Goal: Check status

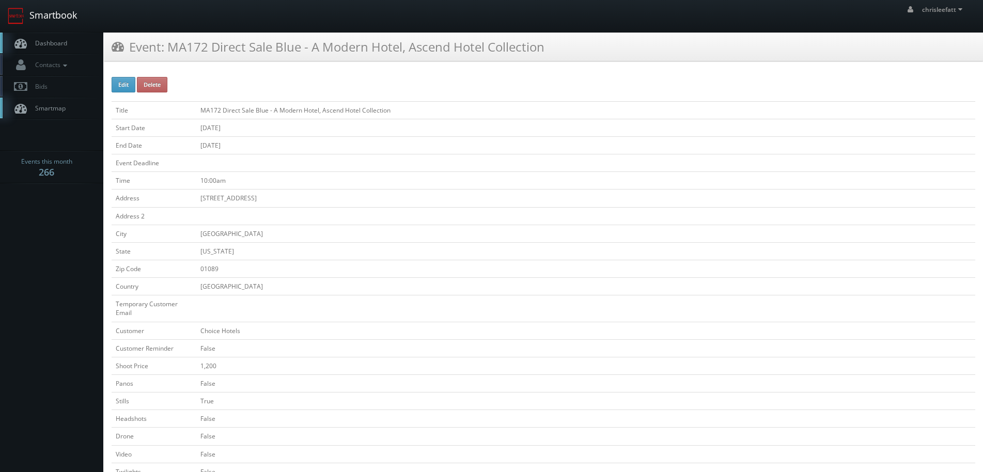
drag, startPoint x: 0, startPoint y: 0, endPoint x: 48, endPoint y: 11, distance: 48.9
click at [45, 11] on link "Smartbook" at bounding box center [42, 16] width 85 height 32
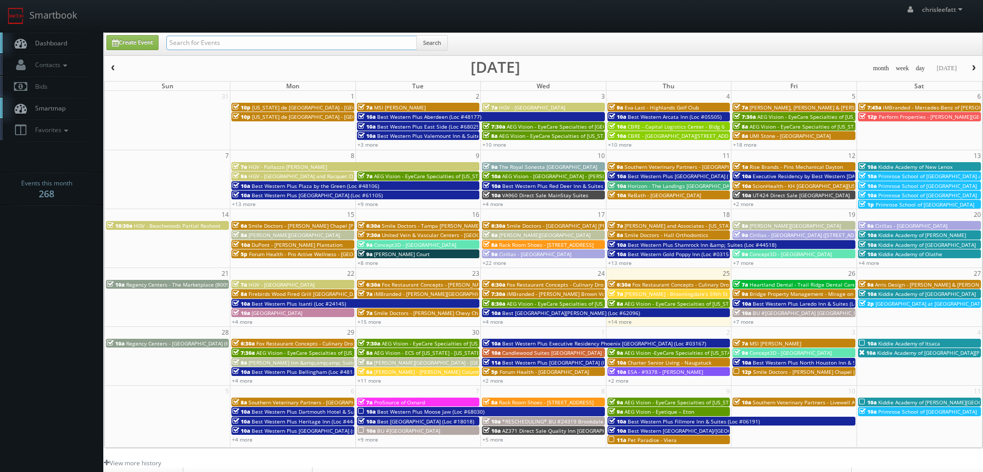
click at [291, 48] on input "text" at bounding box center [291, 43] width 251 height 14
type input "txe81"
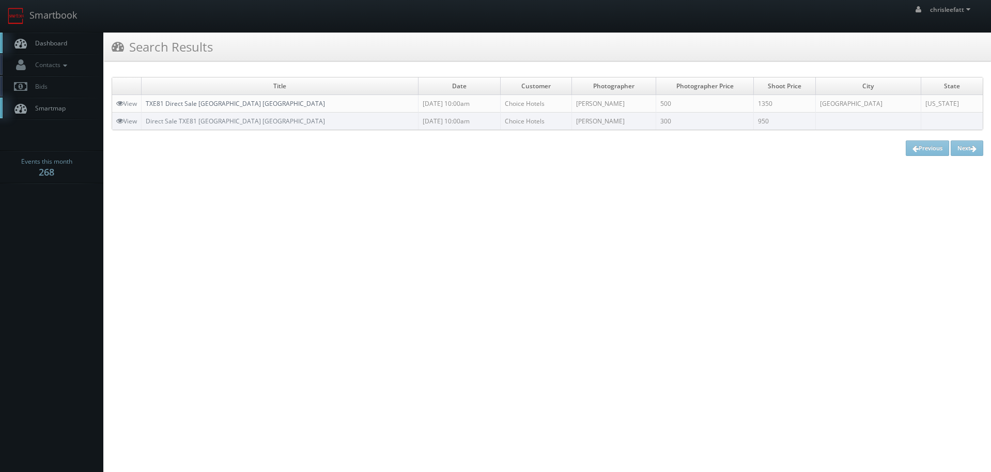
click at [251, 105] on link "TXE81 Direct Sale [GEOGRAPHIC_DATA] [GEOGRAPHIC_DATA]" at bounding box center [235, 103] width 179 height 9
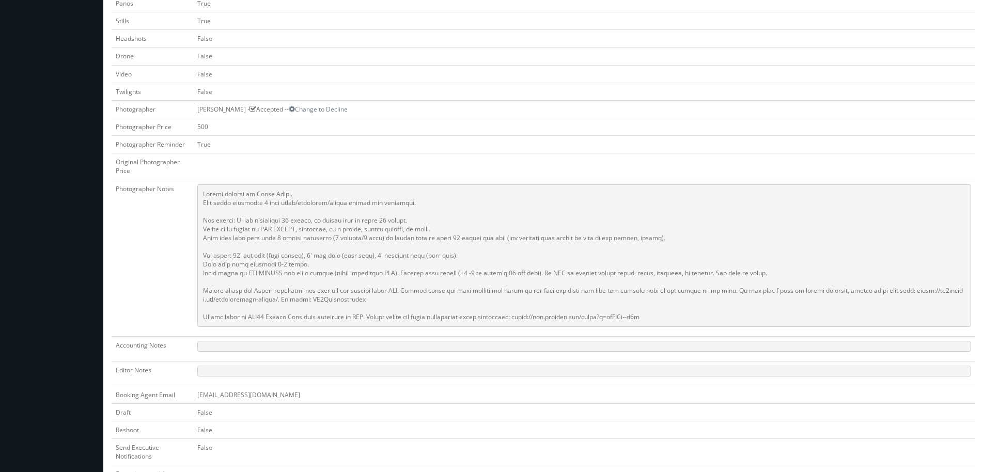
scroll to position [362, 0]
